Goal: Find specific page/section: Find specific page/section

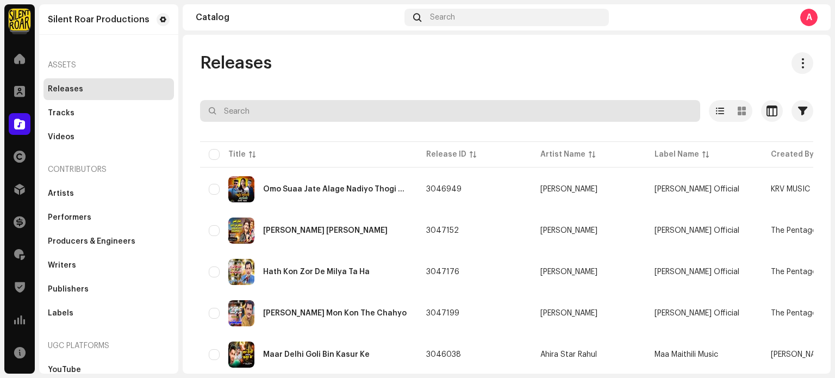
click at [300, 108] on input "text" at bounding box center [450, 111] width 500 height 22
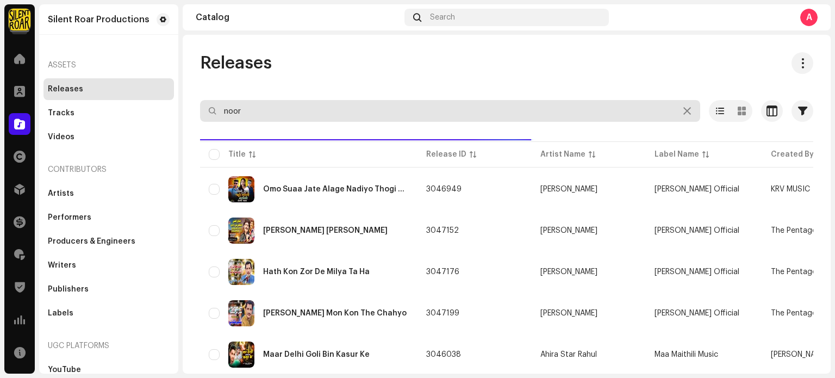
type input "noor"
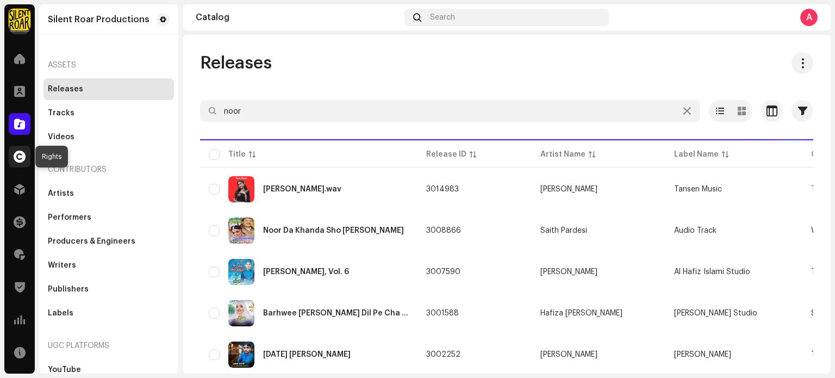
click at [18, 154] on span at bounding box center [20, 156] width 12 height 9
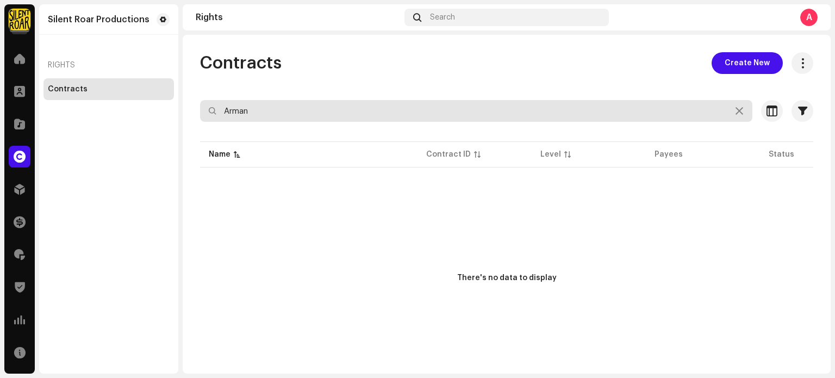
drag, startPoint x: 343, startPoint y: 115, endPoint x: 193, endPoint y: 114, distance: 150.0
click at [193, 114] on div "Contracts Create New Arman Selected 0 Select all Options Filters Contract Level…" at bounding box center [507, 219] width 648 height 335
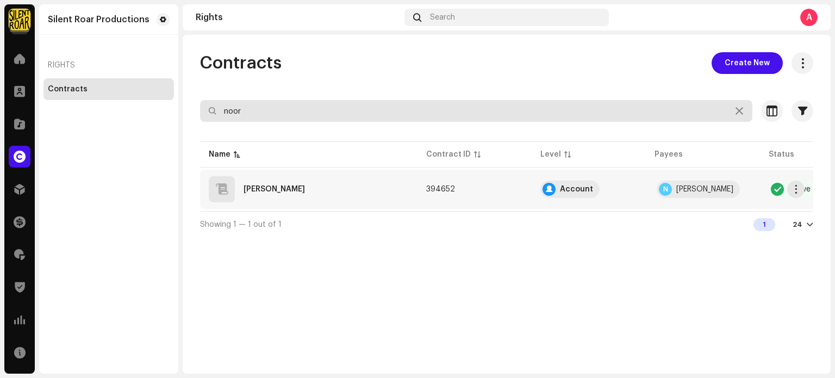
type input "noor"
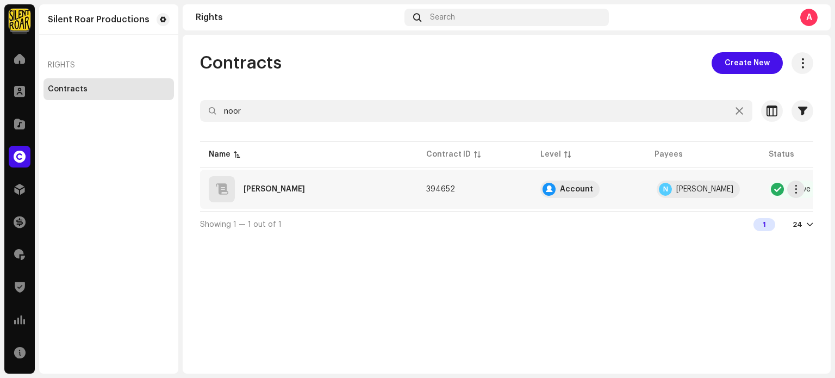
click at [298, 186] on div "[PERSON_NAME]" at bounding box center [273, 189] width 61 height 8
click at [805, 65] on span "button" at bounding box center [802, 63] width 10 height 9
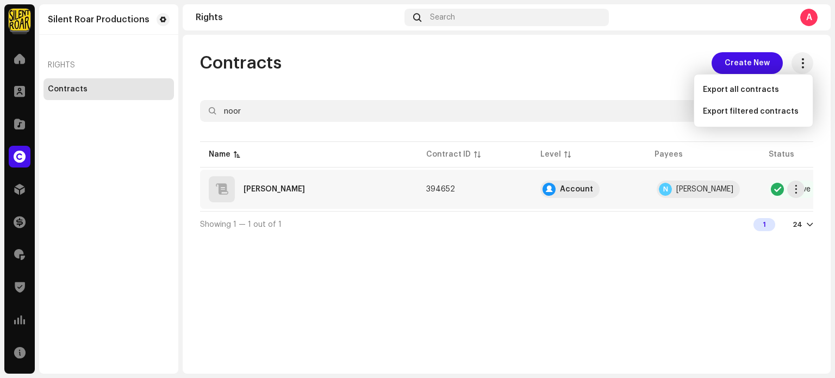
click at [292, 186] on div "[PERSON_NAME]" at bounding box center [273, 189] width 61 height 8
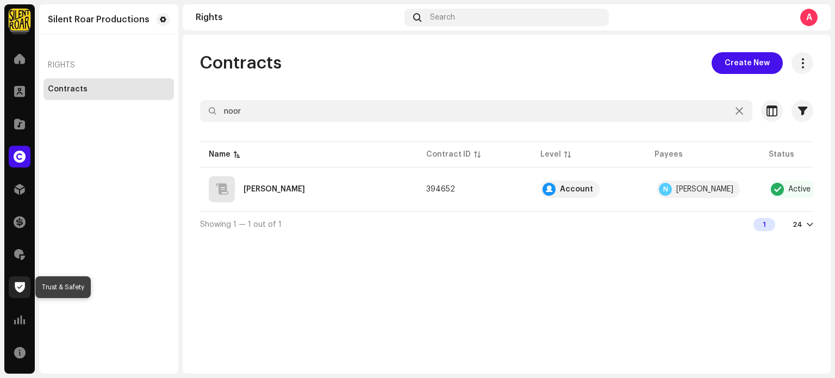
click at [17, 289] on span at bounding box center [20, 287] width 10 height 9
click at [25, 256] on div at bounding box center [20, 254] width 22 height 22
click at [21, 253] on span at bounding box center [19, 254] width 11 height 9
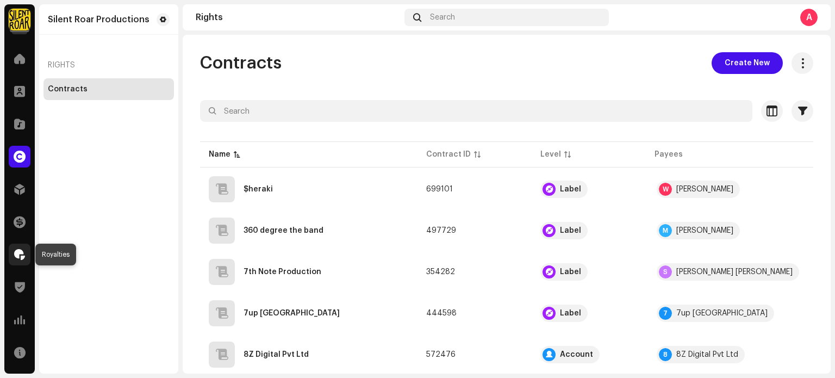
click at [20, 256] on span at bounding box center [19, 254] width 11 height 9
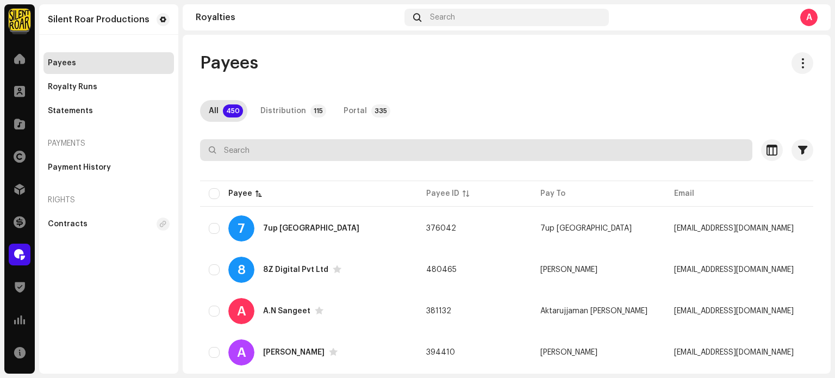
scroll to position [54, 0]
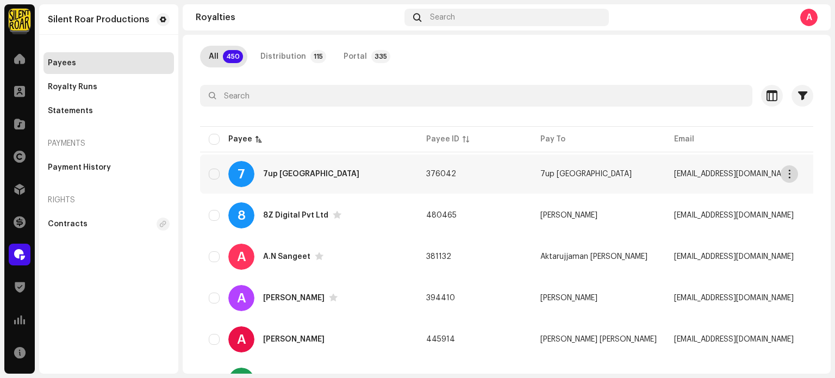
click at [791, 177] on span "button" at bounding box center [789, 174] width 8 height 9
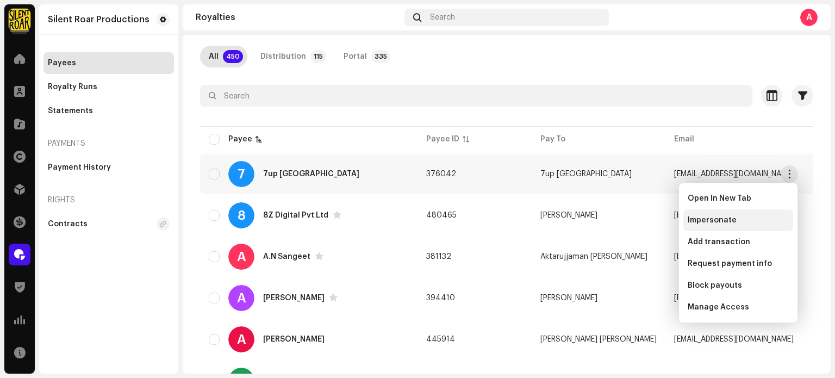
click at [746, 224] on div "Impersonate" at bounding box center [738, 220] width 110 height 22
